Goal: Task Accomplishment & Management: Manage account settings

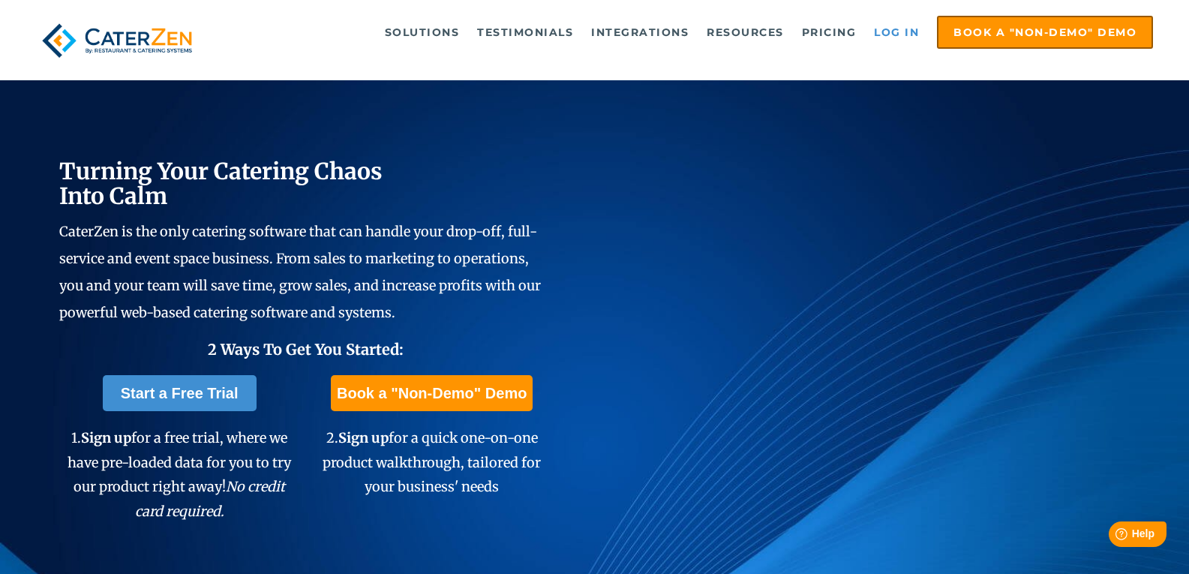
click at [888, 29] on link "Log in" at bounding box center [896, 32] width 60 height 30
click at [886, 33] on link "Log in" at bounding box center [896, 32] width 60 height 30
click at [898, 24] on link "Log in" at bounding box center [896, 32] width 60 height 30
